Goal: Task Accomplishment & Management: Manage account settings

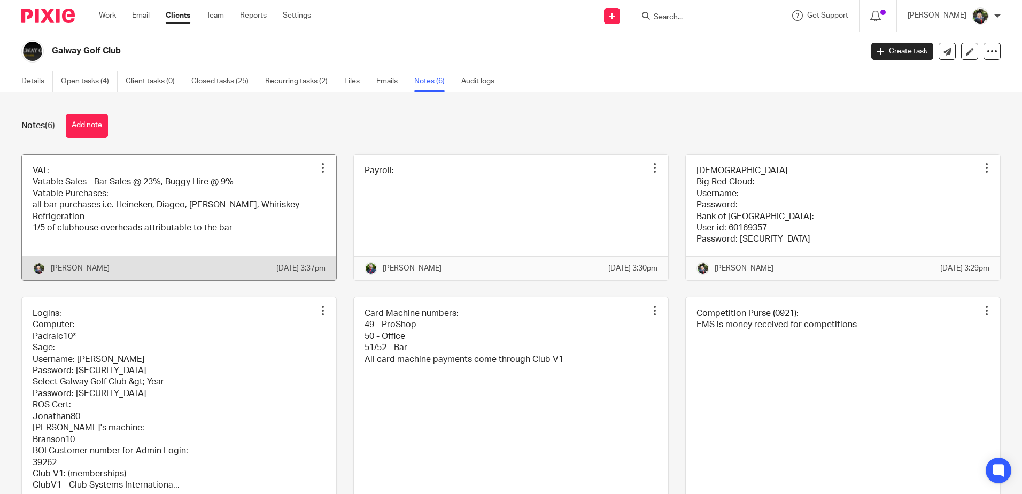
click at [214, 221] on link at bounding box center [179, 218] width 314 height 126
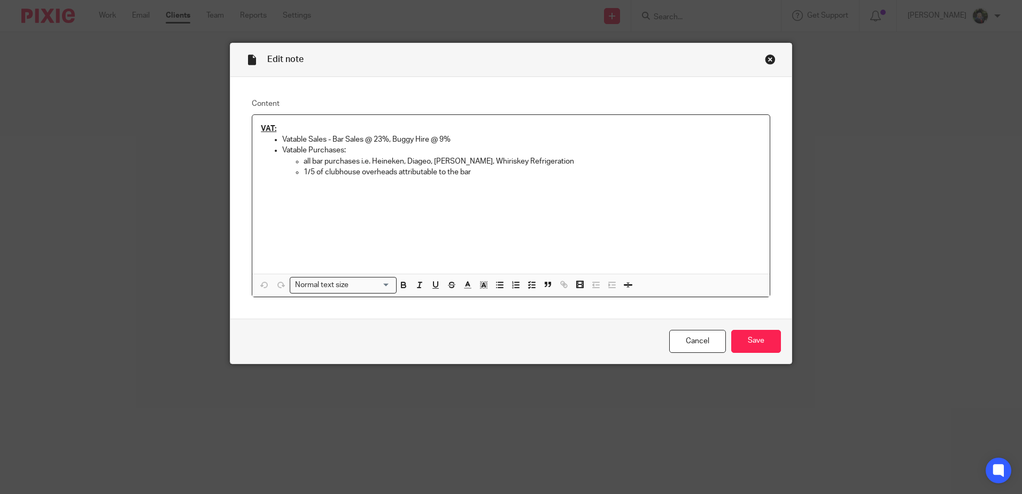
click at [497, 171] on p "1/5 of clubhouse overheads attributable to the bar" at bounding box center [533, 172] width 458 height 11
click at [314, 170] on p "1/5 of clubhouse overheads attributable to the bar i.e." at bounding box center [533, 172] width 458 height 11
click at [522, 165] on p "all bar purchases i.e. Heineken, Diageo, [PERSON_NAME], Whiriskey Refrigeration" at bounding box center [533, 161] width 458 height 11
click at [525, 172] on p "1/5 of VAT for clubhouse overheads attributable to the bar i.e." at bounding box center [533, 172] width 458 height 11
click at [595, 176] on p "1/5 of VAT for clubhouse overheads attributable to the bar i.e. Calor Gas, Eir,…" at bounding box center [533, 172] width 458 height 11
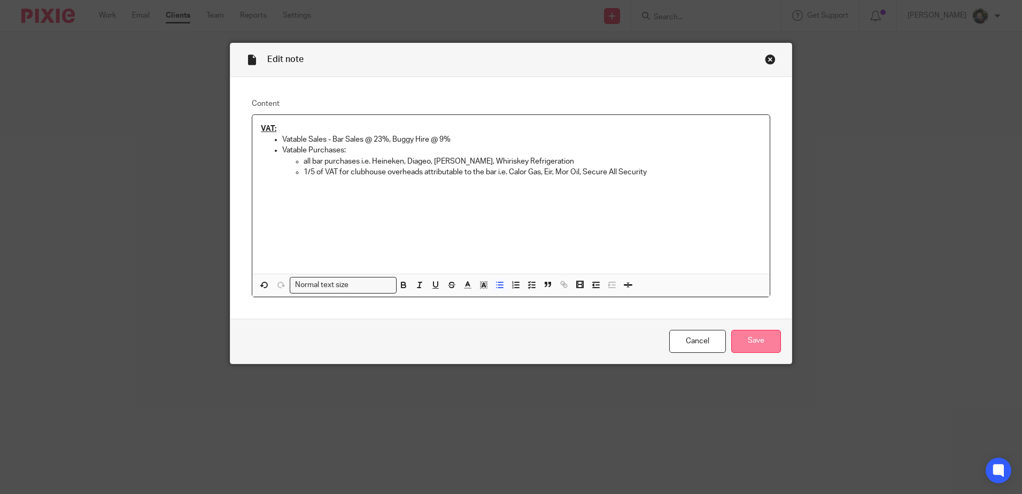
click at [746, 342] on input "Save" at bounding box center [757, 341] width 50 height 23
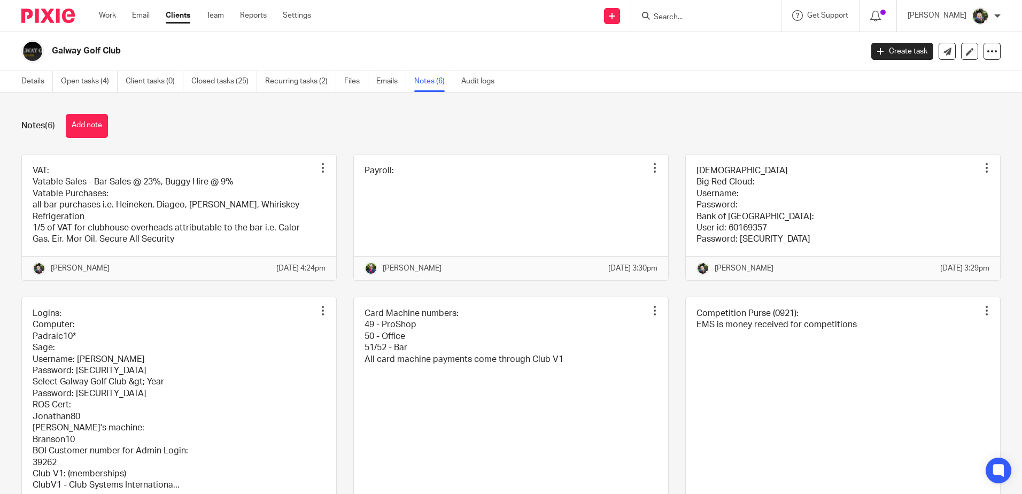
click at [575, 134] on div "Notes (6) Add note" at bounding box center [511, 126] width 980 height 24
click at [42, 86] on link "Details" at bounding box center [37, 81] width 32 height 21
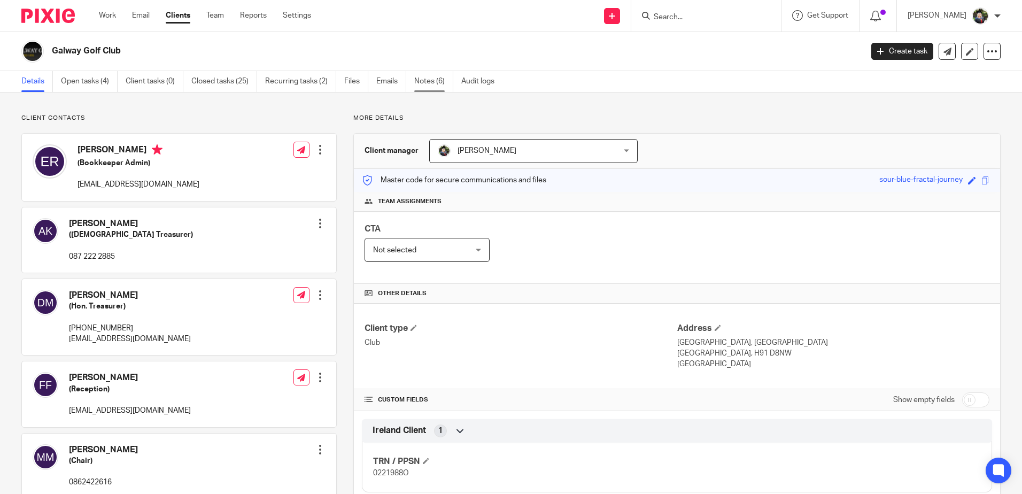
click at [433, 82] on link "Notes (6)" at bounding box center [433, 81] width 39 height 21
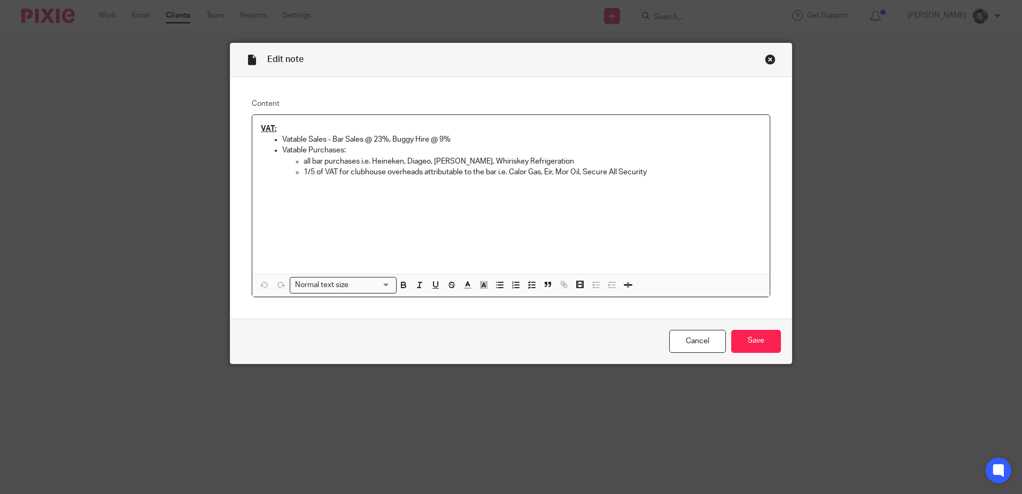
click at [767, 60] on div "Close this dialog window" at bounding box center [770, 59] width 11 height 11
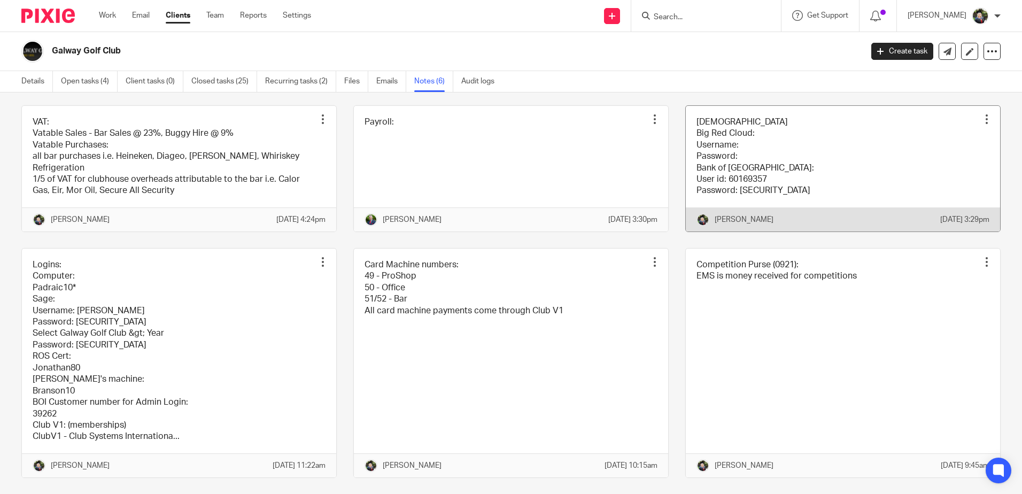
scroll to position [93, 0]
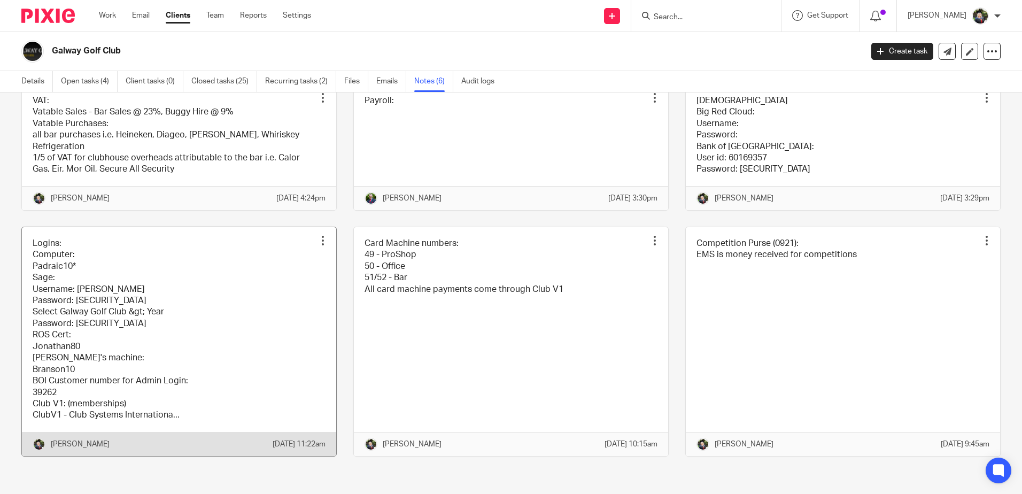
click at [117, 324] on link at bounding box center [179, 341] width 314 height 229
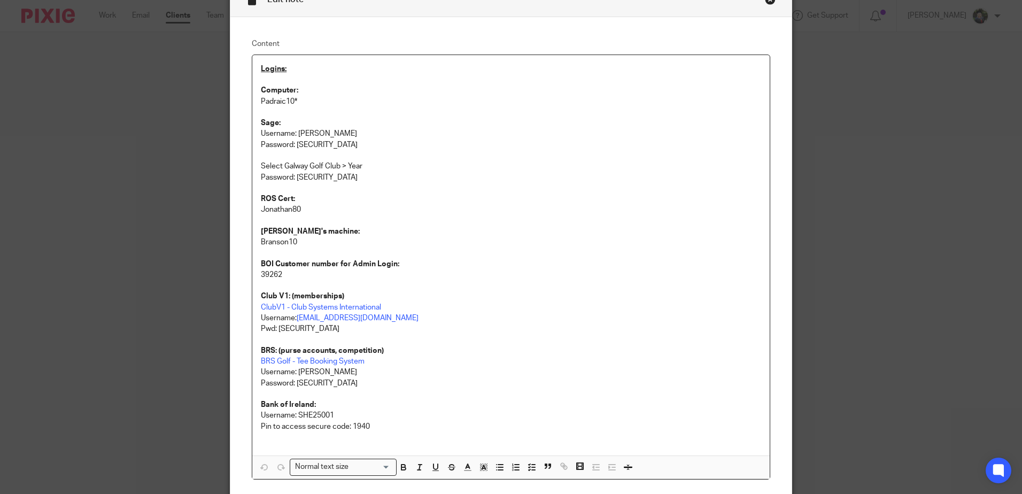
scroll to position [155, 0]
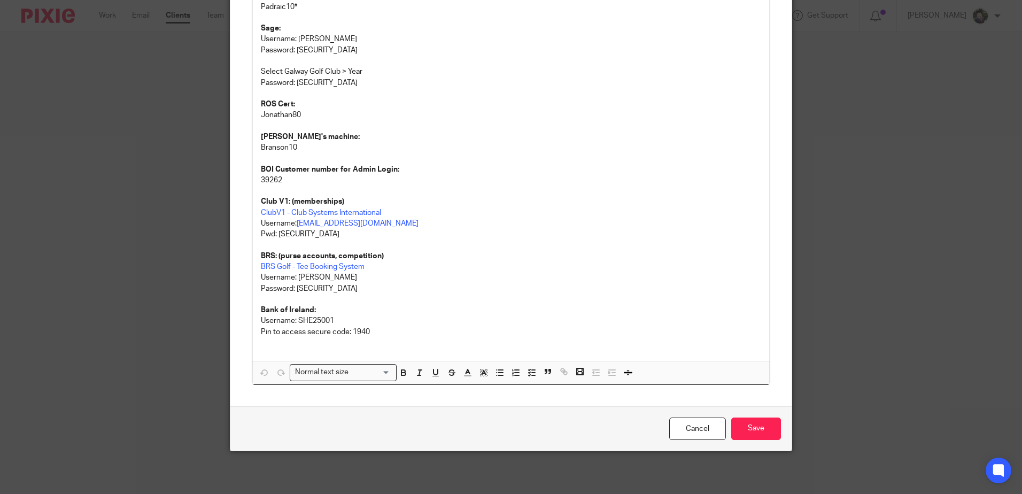
click at [318, 317] on p "Username: SHE25001" at bounding box center [511, 320] width 501 height 11
copy p "SHE25001"
click at [500, 227] on p "Username: jade@sheilaccountants.ie" at bounding box center [511, 223] width 501 height 11
